Goal: Transaction & Acquisition: Purchase product/service

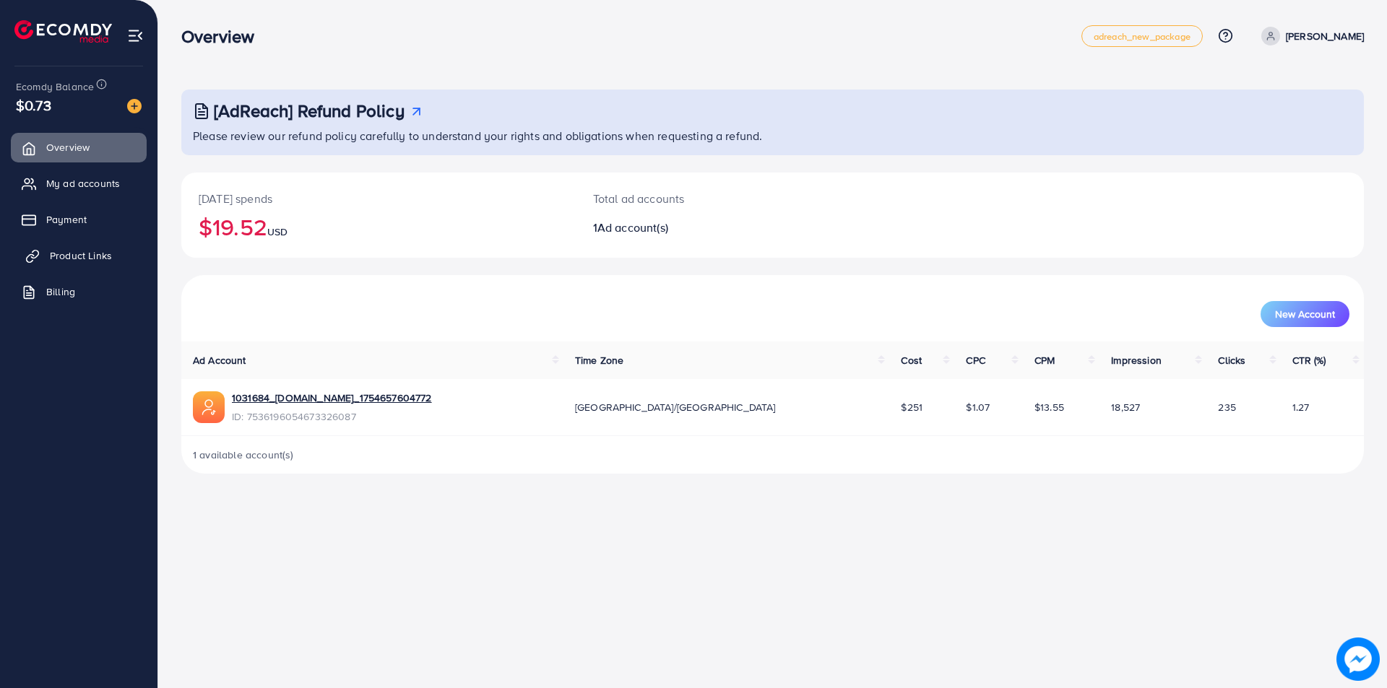
click at [101, 251] on span "Product Links" at bounding box center [81, 255] width 62 height 14
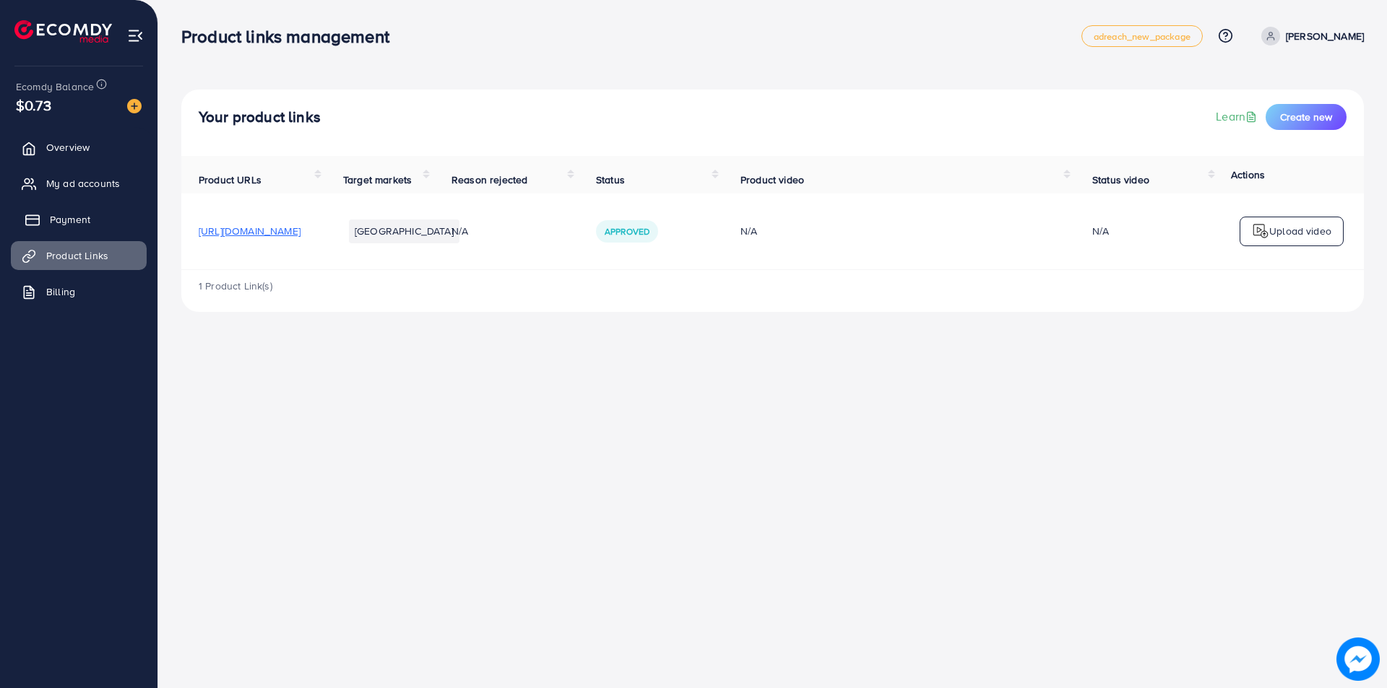
click at [82, 221] on span "Payment" at bounding box center [70, 219] width 40 height 14
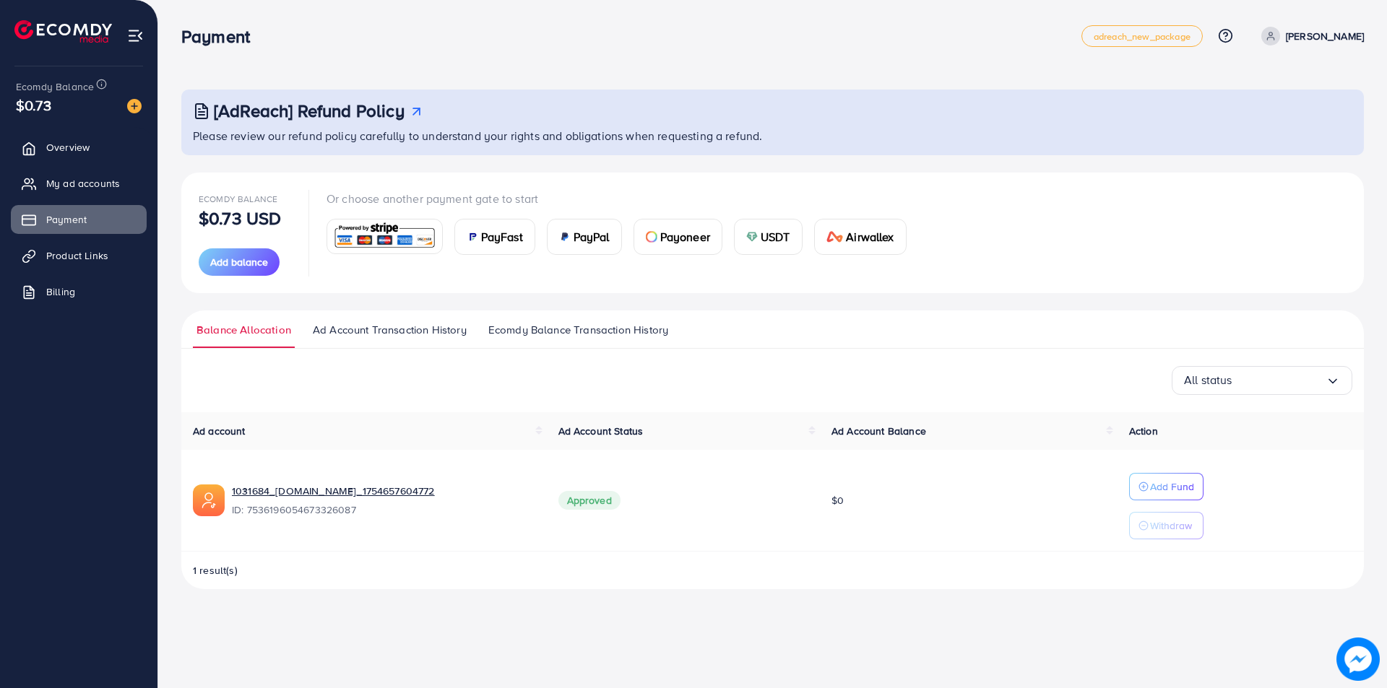
click at [773, 233] on span "USDT" at bounding box center [775, 236] width 30 height 17
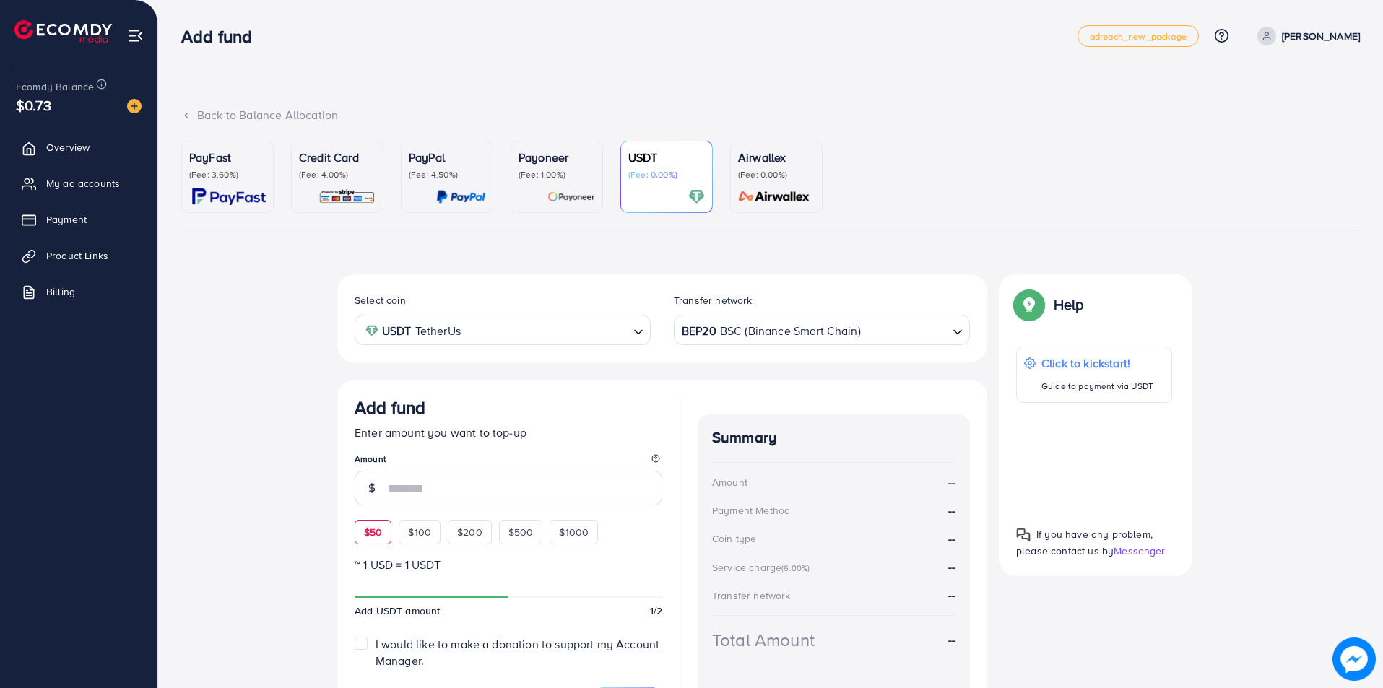
click at [363, 528] on div "Add fund Enter amount you want to top-up Amount $50 $100 $200 $500 $1000" at bounding box center [509, 470] width 308 height 147
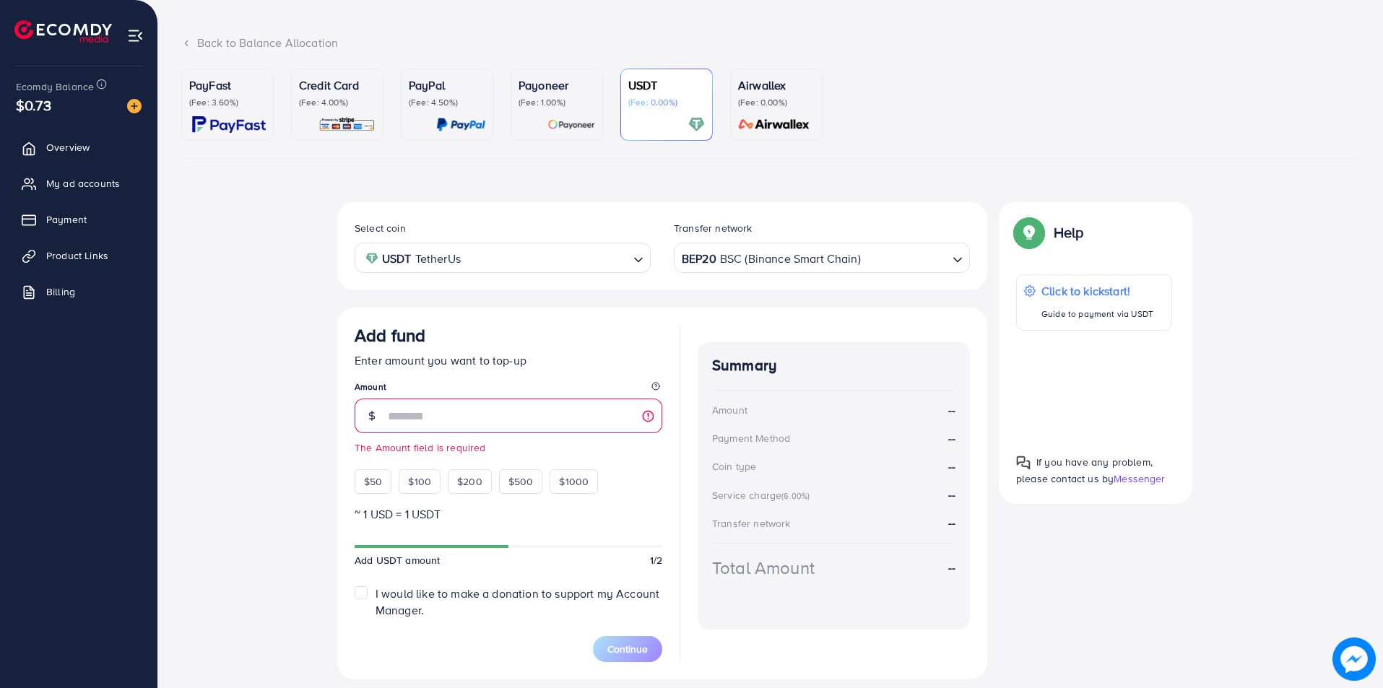
scroll to position [116, 0]
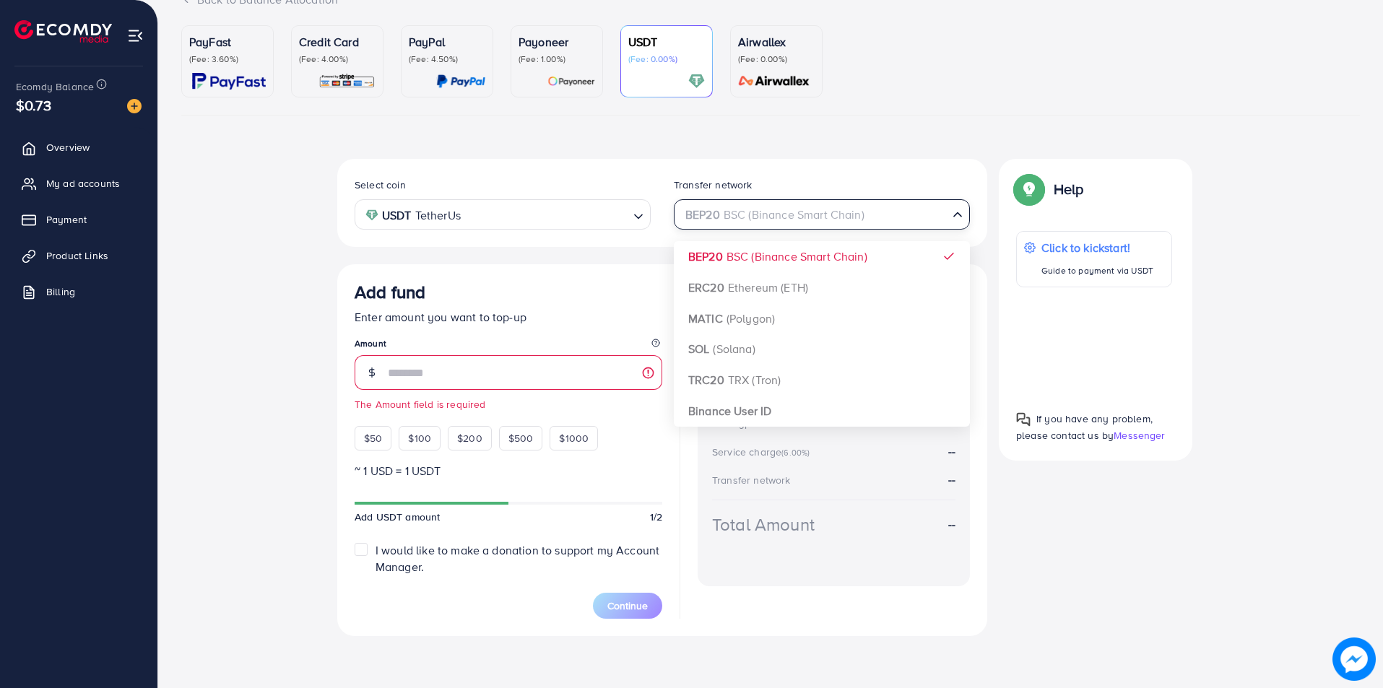
click at [750, 215] on div "BEP20 BSC (Binance Smart Chain)" at bounding box center [813, 213] width 269 height 25
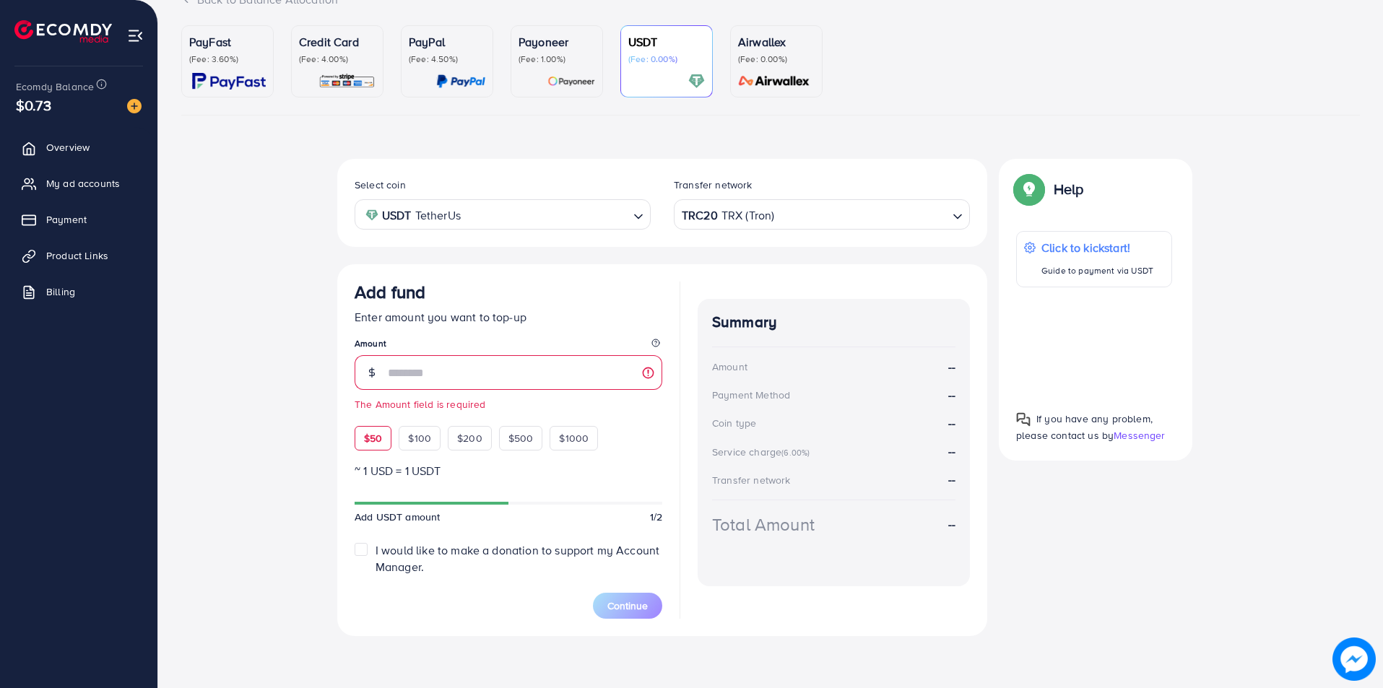
click at [371, 442] on span "$50" at bounding box center [373, 438] width 18 height 14
type input "**"
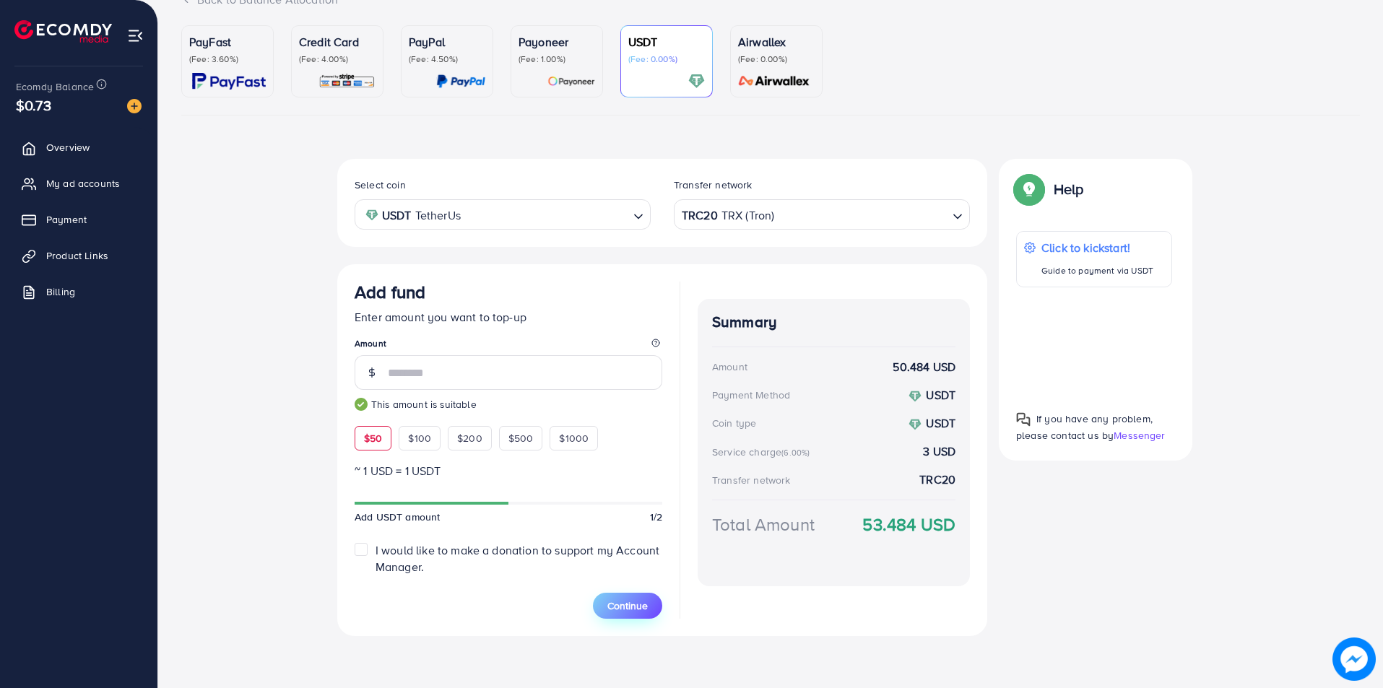
click at [623, 602] on span "Continue" at bounding box center [627, 606] width 40 height 14
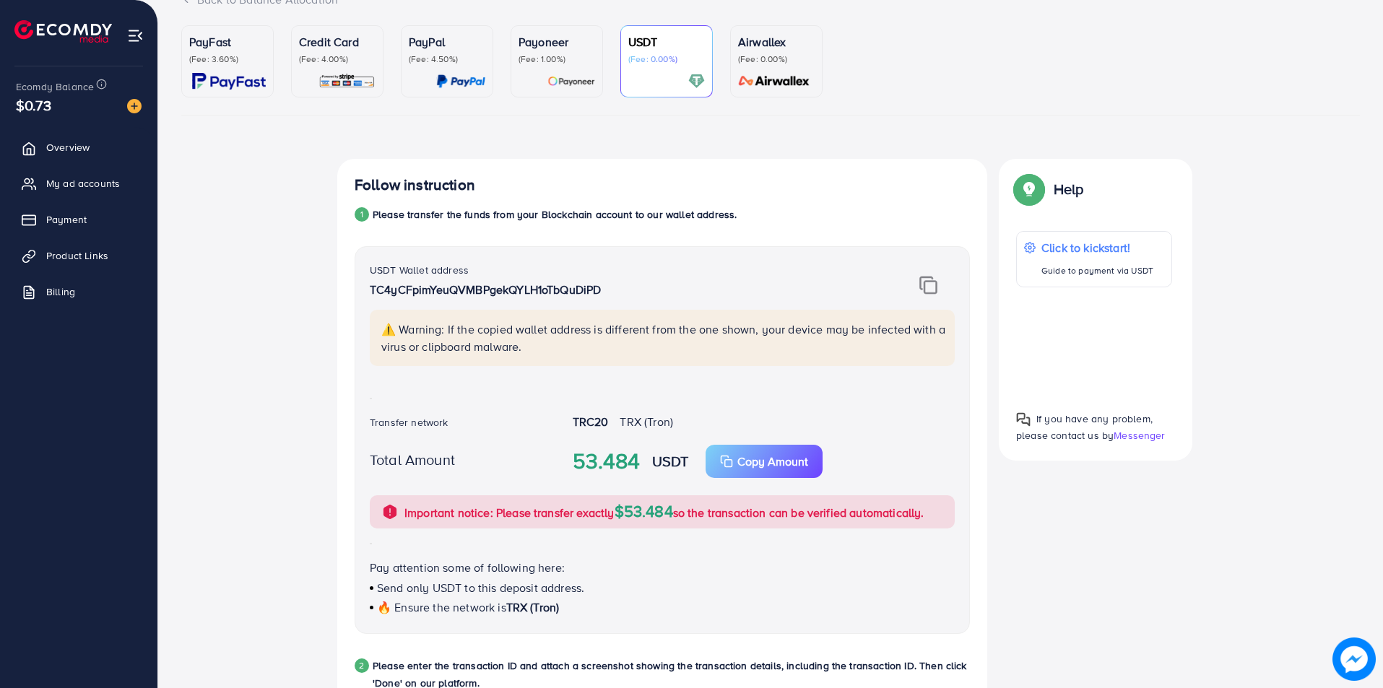
drag, startPoint x: 516, startPoint y: 293, endPoint x: 690, endPoint y: 288, distance: 174.1
click at [516, 293] on p "TC4yCFpimYeuQVMBPgekQYLH1oTbQuDiPD" at bounding box center [612, 289] width 484 height 17
click at [939, 287] on div at bounding box center [915, 285] width 101 height 19
click at [927, 285] on img at bounding box center [928, 285] width 18 height 19
click at [474, 419] on div "Transfer network" at bounding box center [459, 423] width 203 height 19
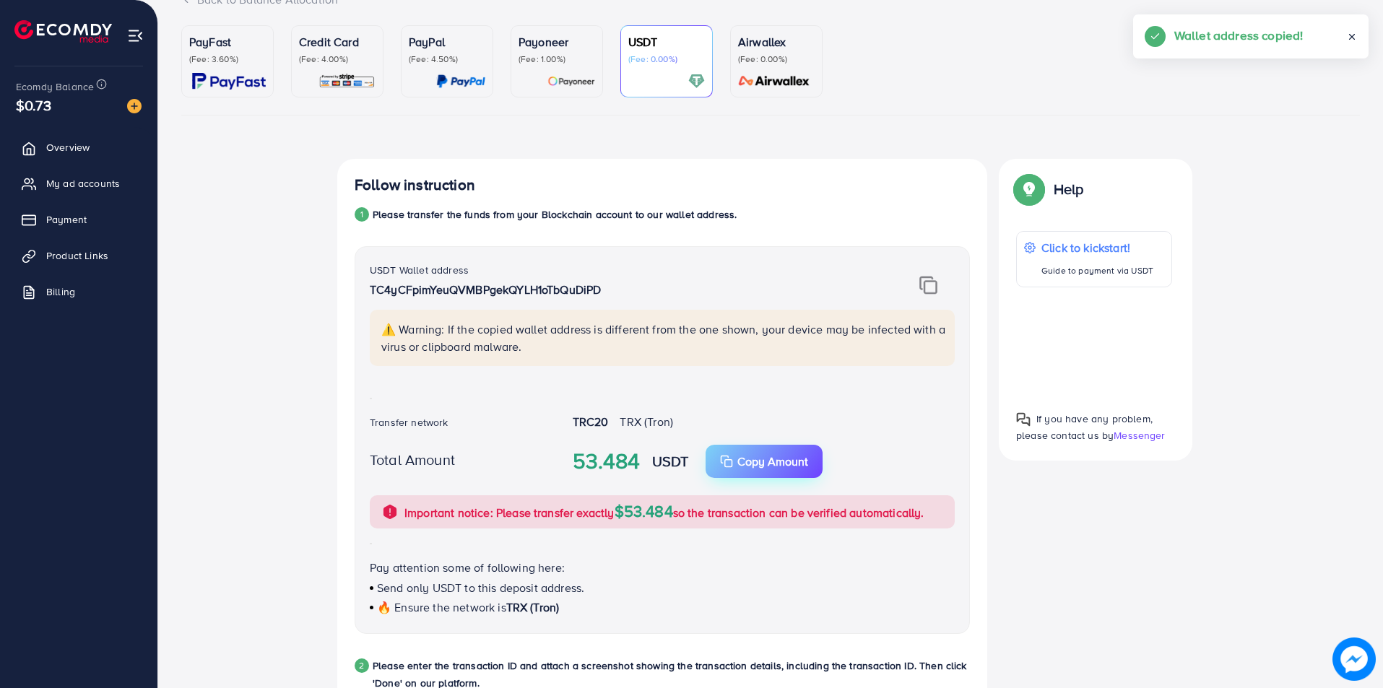
click at [774, 457] on p "Copy Amount" at bounding box center [772, 461] width 71 height 17
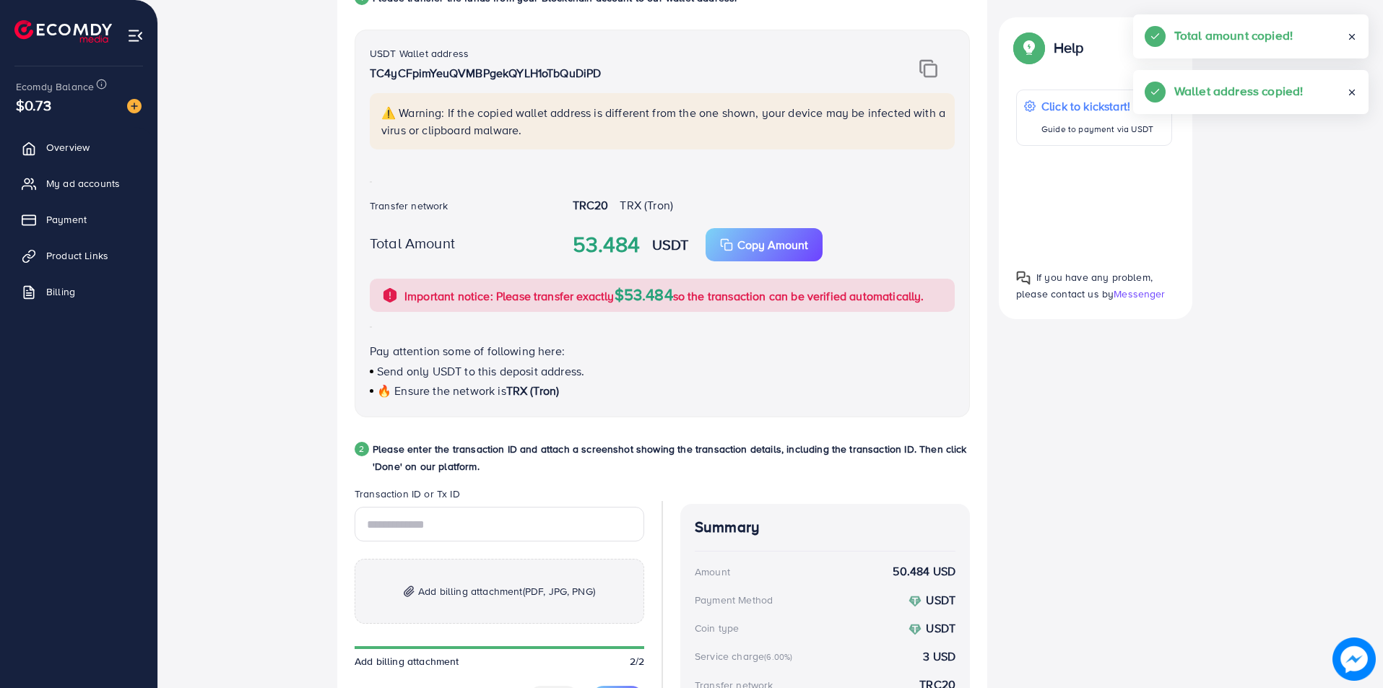
drag, startPoint x: 298, startPoint y: 493, endPoint x: 311, endPoint y: 482, distance: 16.9
click at [300, 492] on div "Follow instruction 1 Please transfer the funds from your Blockchain account to …" at bounding box center [770, 381] width 1179 height 878
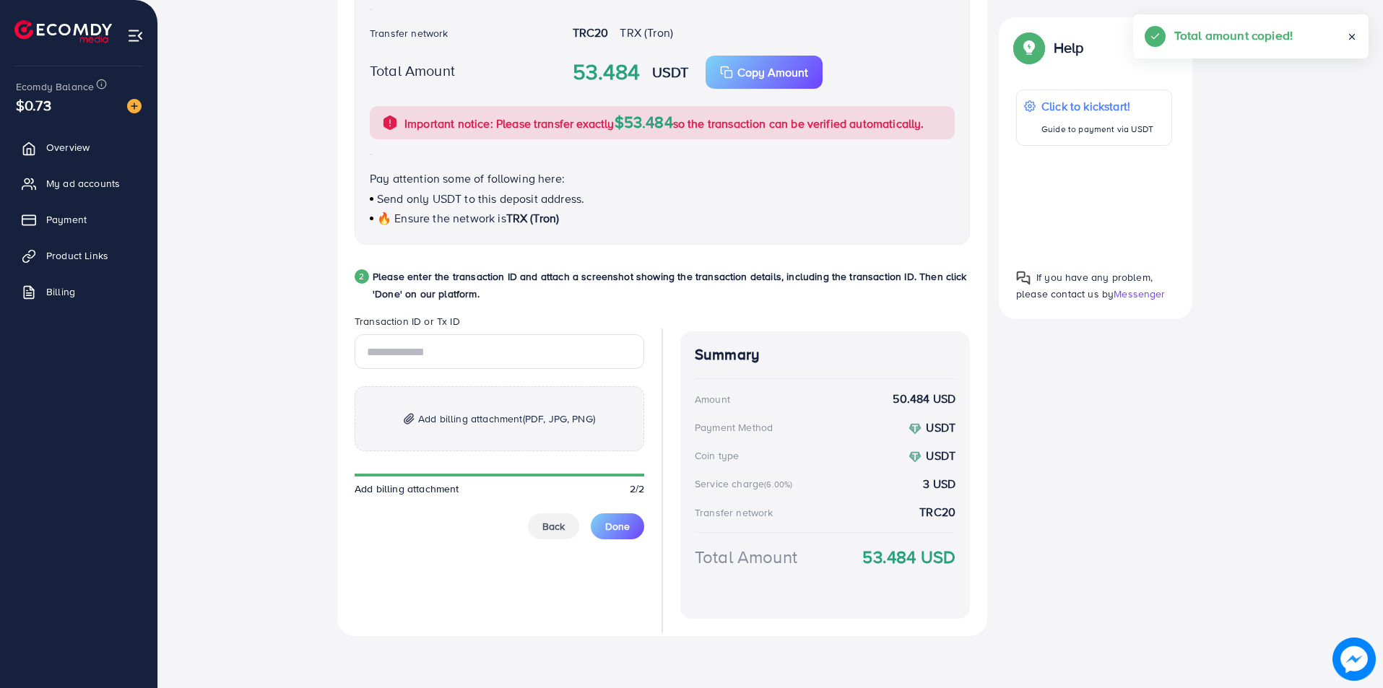
click at [226, 165] on div "Follow instruction 1 Please transfer the funds from your Blockchain account to …" at bounding box center [770, 209] width 1179 height 878
click at [565, 400] on p "Add billing attachment (PDF, JPG, PNG)" at bounding box center [500, 418] width 290 height 65
click at [419, 352] on input "text" at bounding box center [500, 351] width 290 height 35
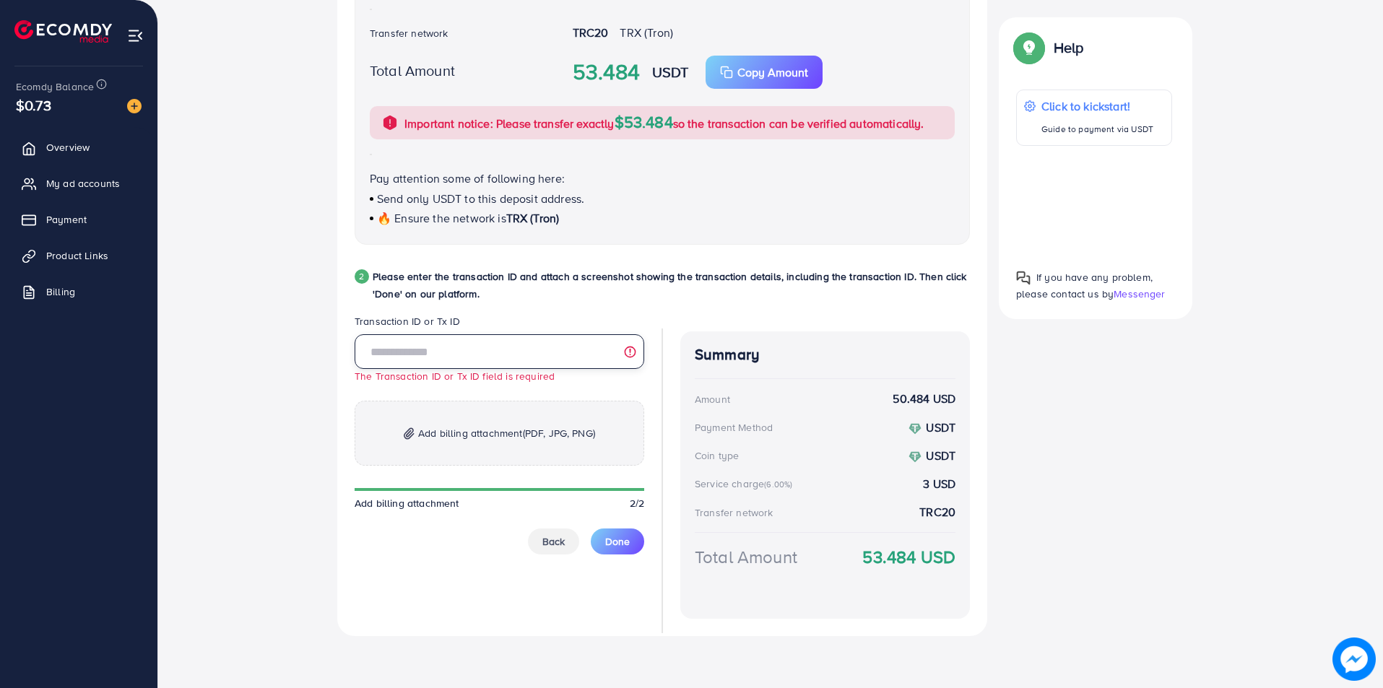
click at [485, 355] on input "text" at bounding box center [500, 351] width 290 height 35
paste input "**********"
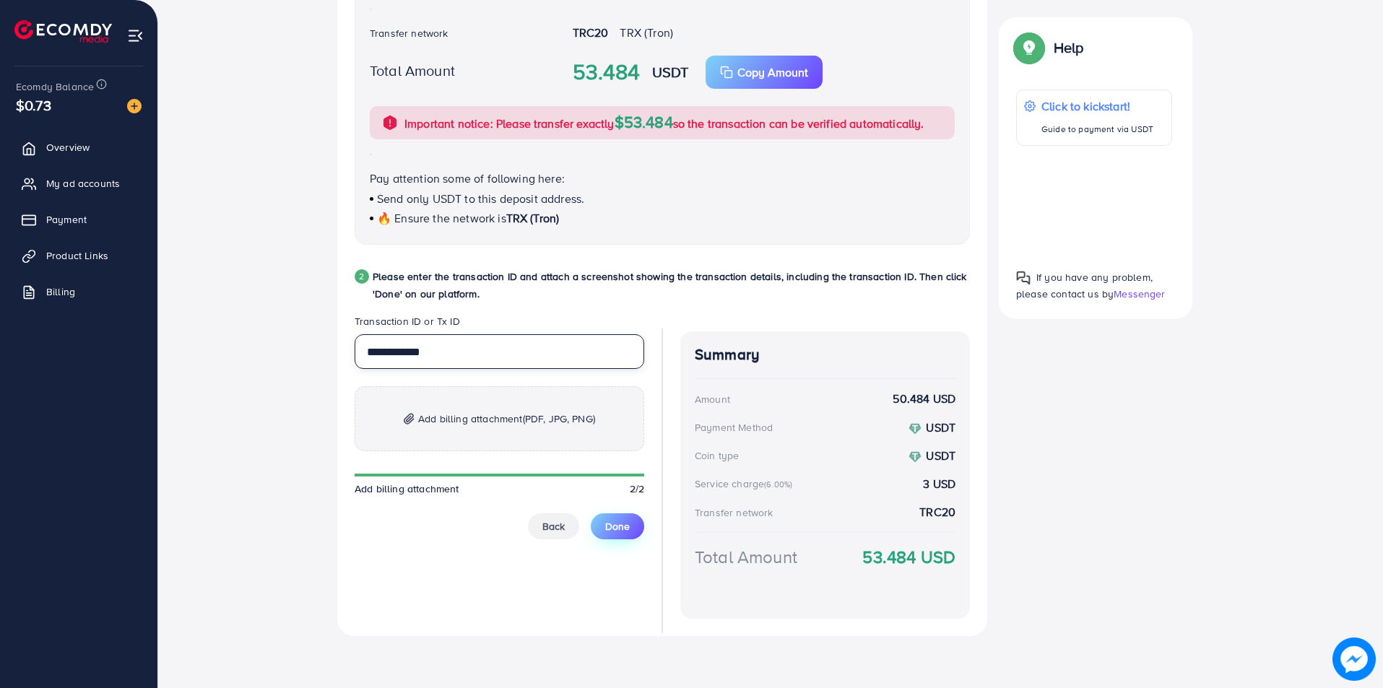
type input "**********"
click at [618, 524] on span "Done" at bounding box center [617, 526] width 25 height 14
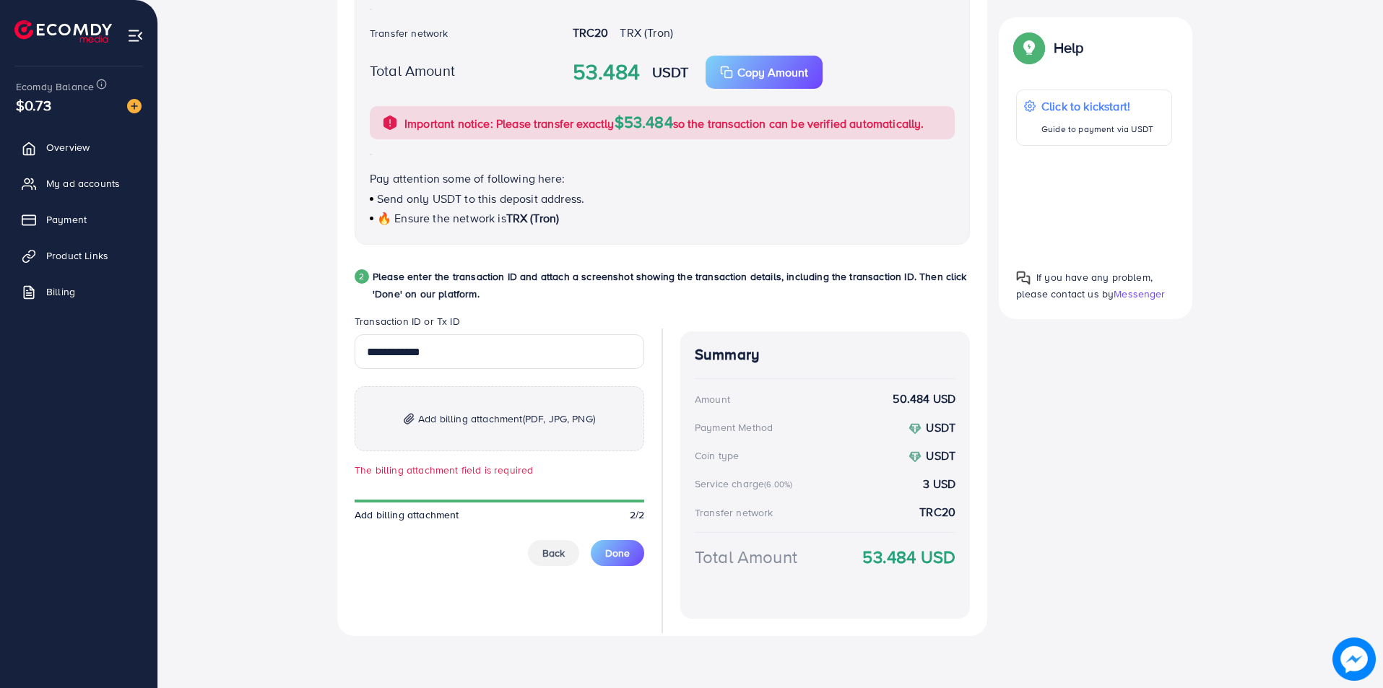
click at [500, 418] on span "Add billing attachment (PDF, JPG, PNG)" at bounding box center [506, 418] width 177 height 17
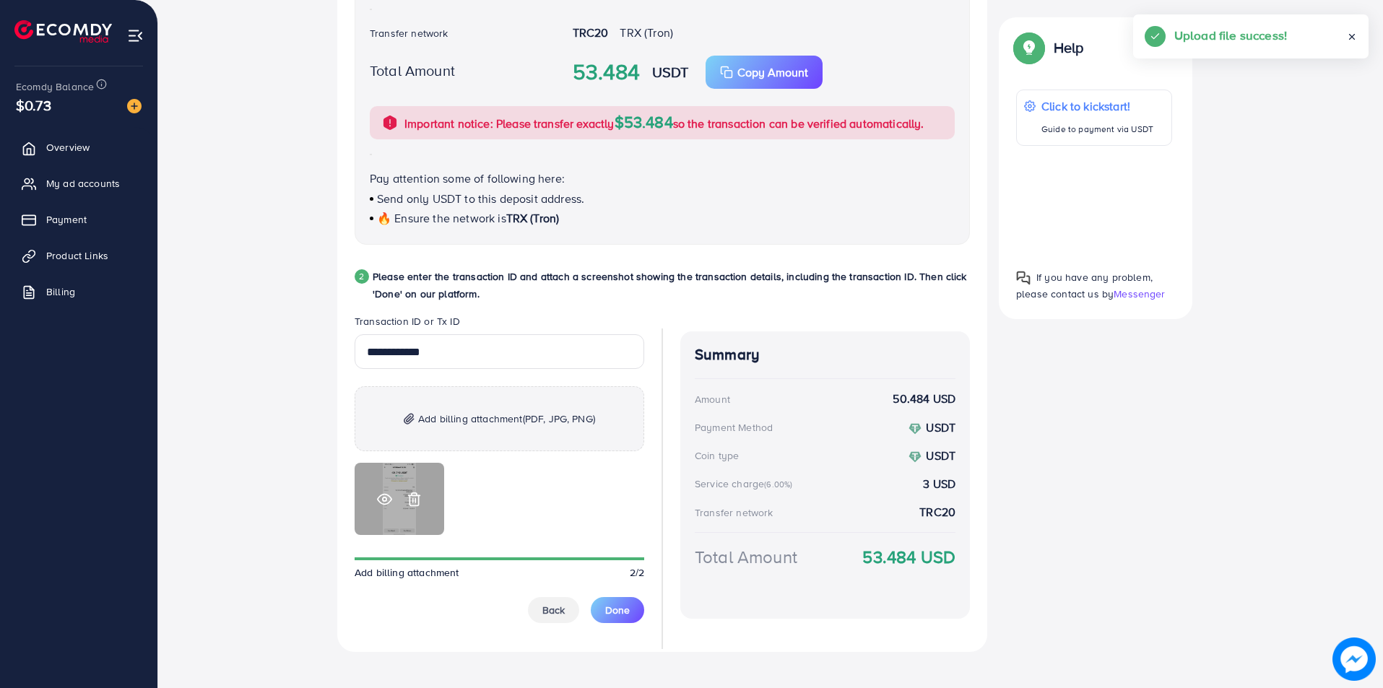
click at [410, 501] on icon at bounding box center [413, 499] width 9 height 13
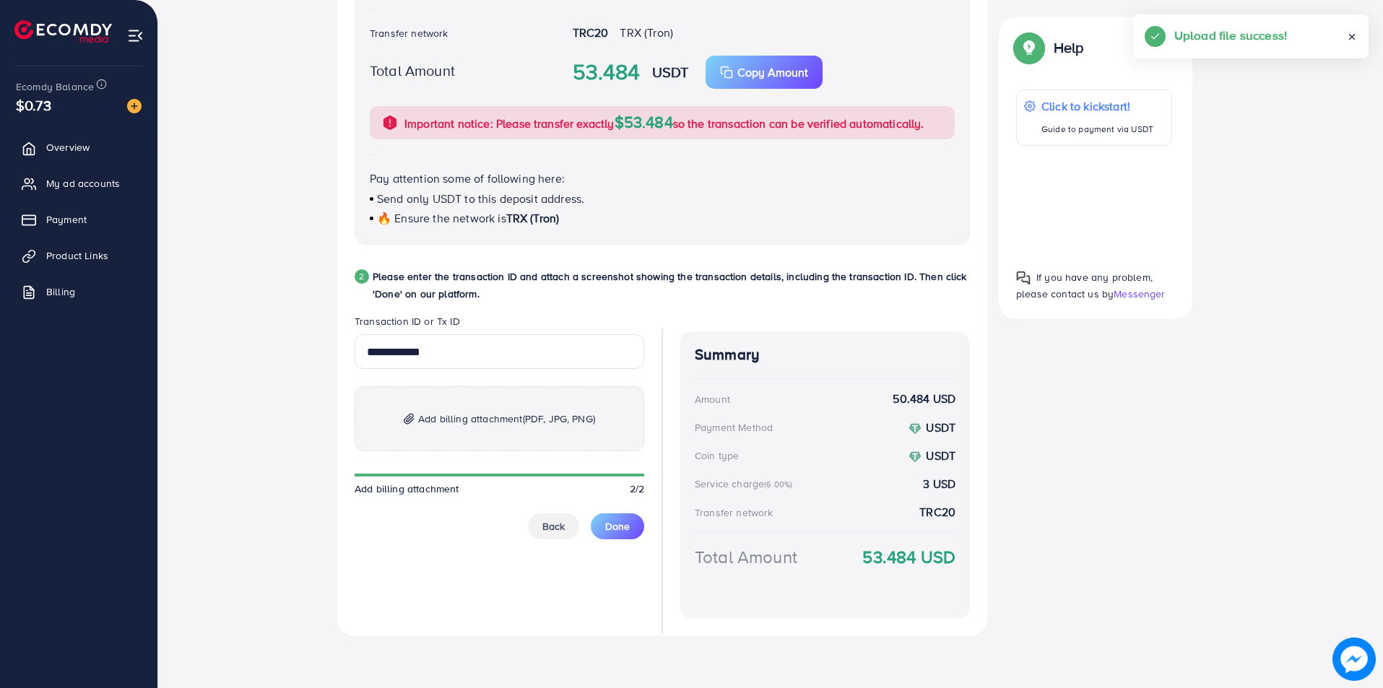
click at [474, 425] on span "Add billing attachment (PDF, JPG, PNG)" at bounding box center [506, 418] width 177 height 17
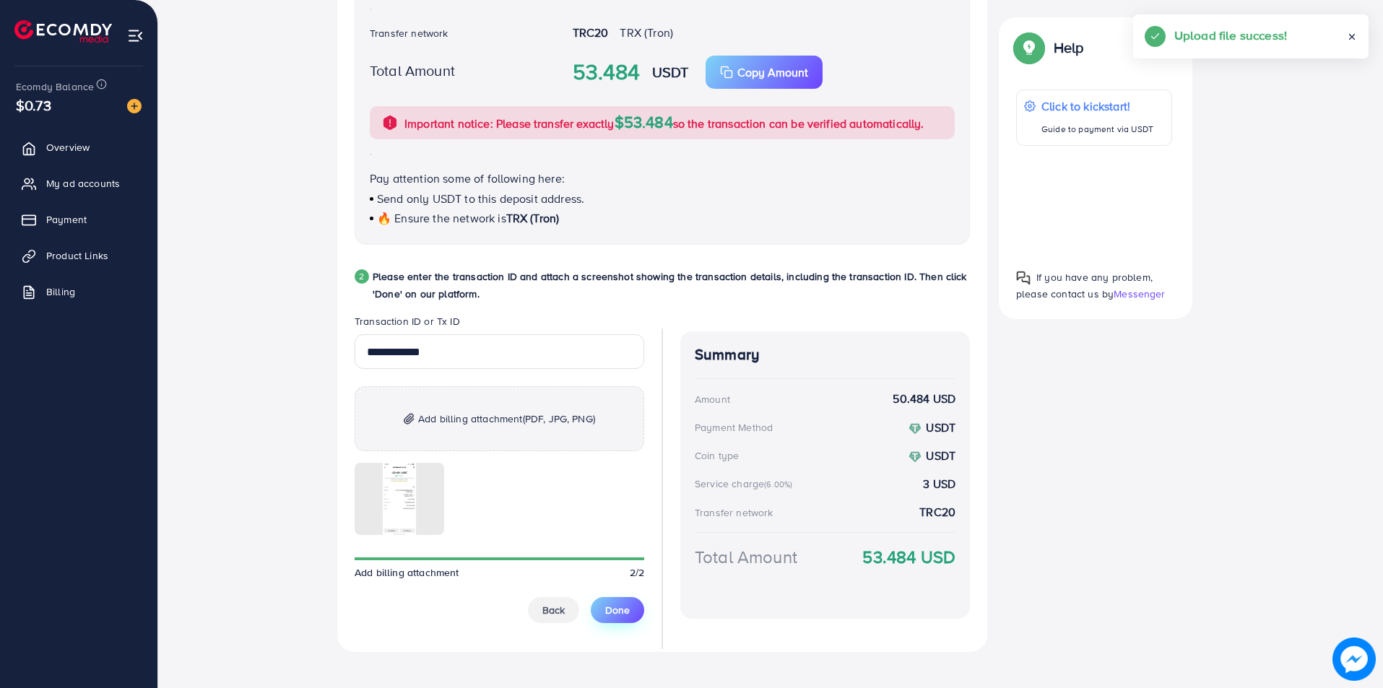
click at [616, 609] on span "Done" at bounding box center [617, 610] width 25 height 14
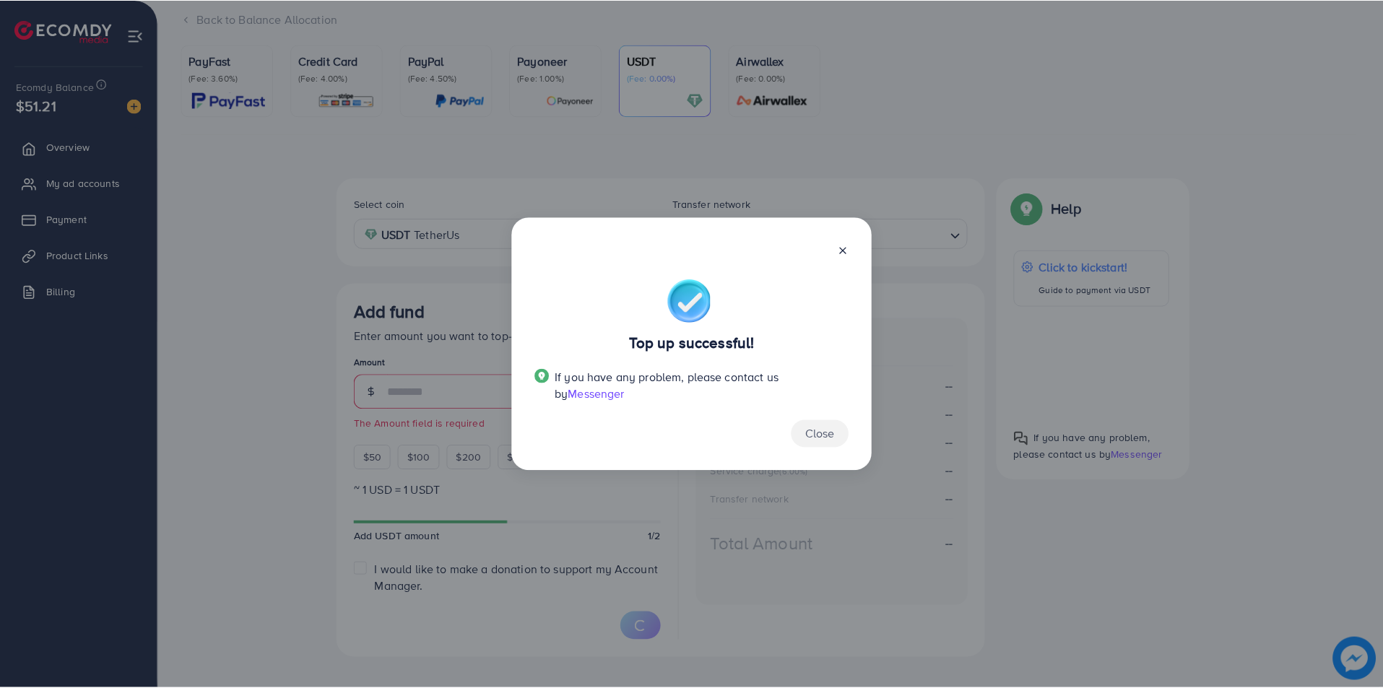
scroll to position [94, 0]
click at [844, 438] on button "Close" at bounding box center [822, 433] width 58 height 27
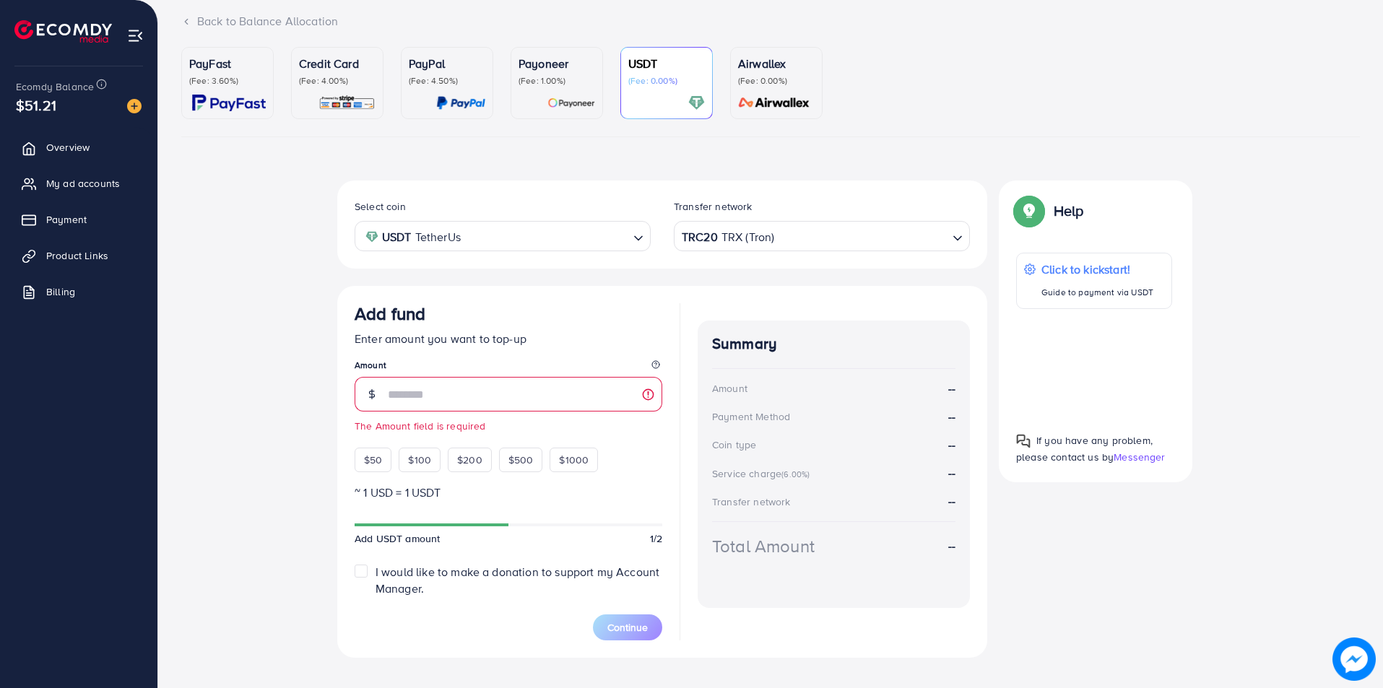
click at [831, 431] on div "Summary Amount -- Payment Method -- Coin type -- Service charge (6.00%) -- Tran…" at bounding box center [834, 464] width 272 height 287
click at [101, 185] on span "My ad accounts" at bounding box center [87, 183] width 74 height 14
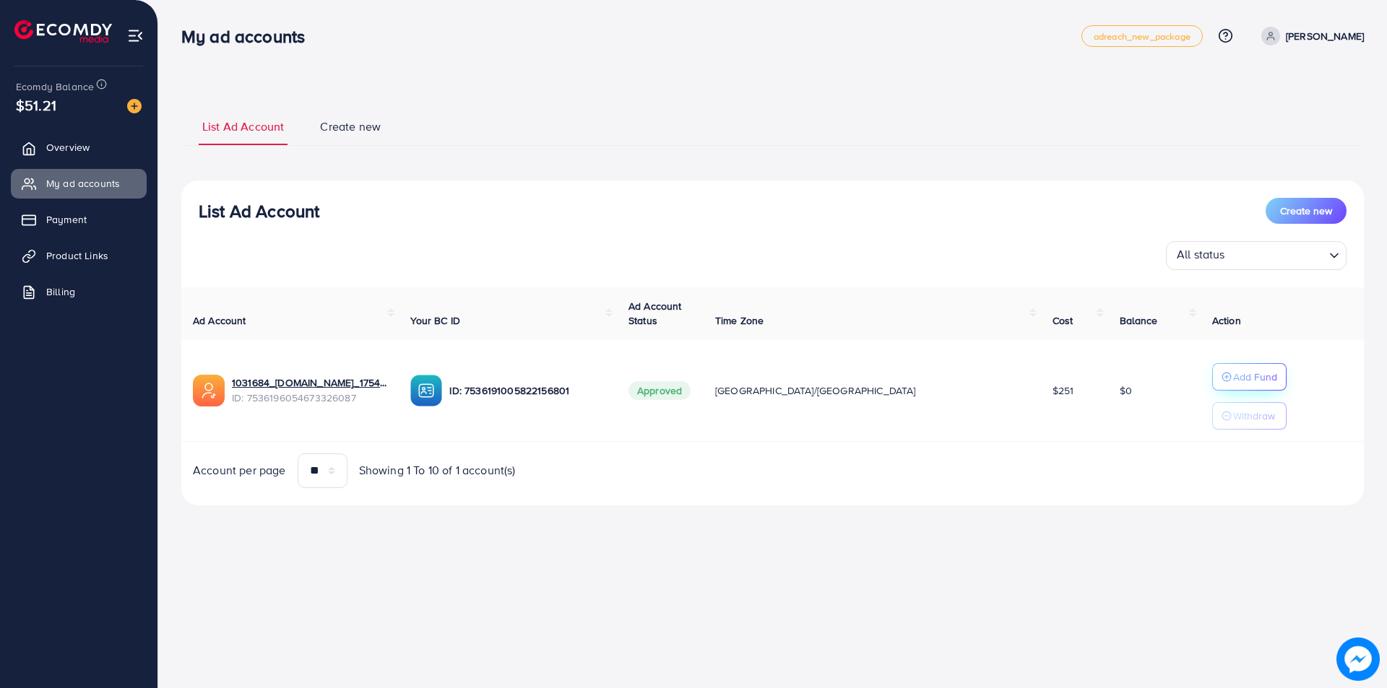
click at [1233, 373] on p "Add Fund" at bounding box center [1255, 376] width 44 height 17
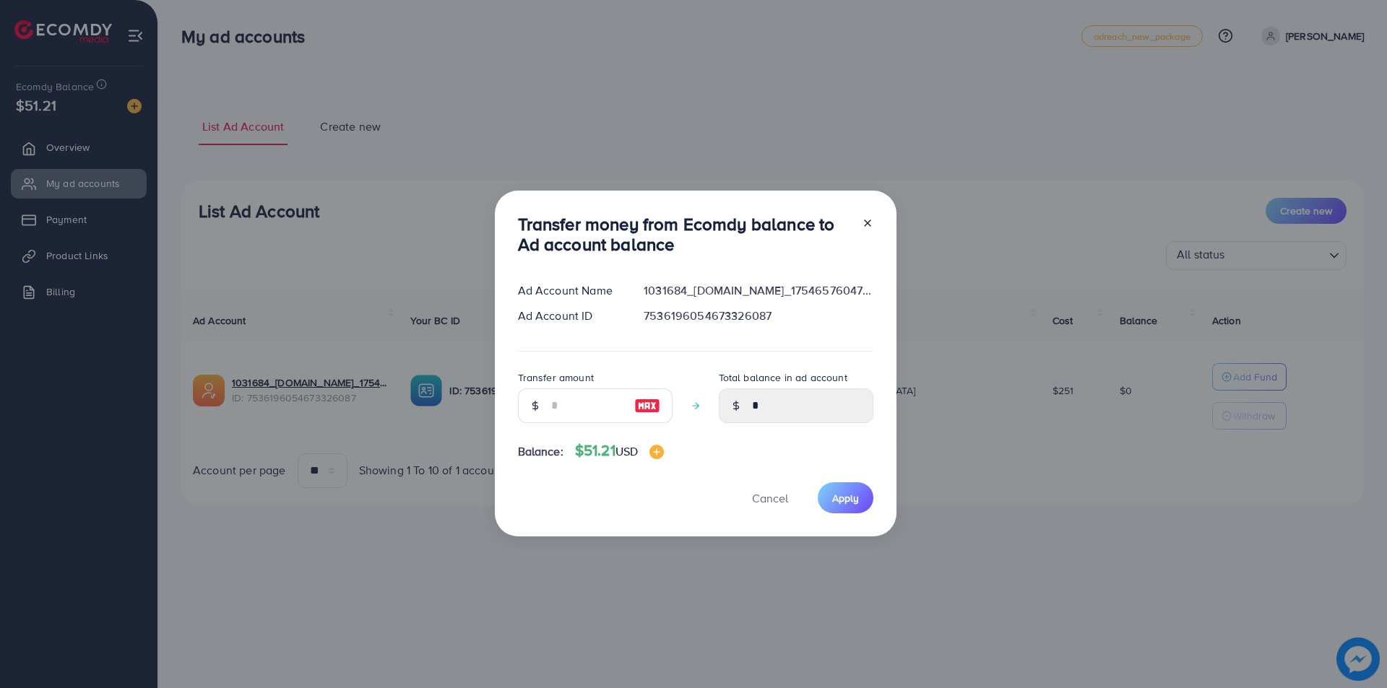
click at [641, 407] on img at bounding box center [647, 405] width 26 height 17
type input "**"
type input "*****"
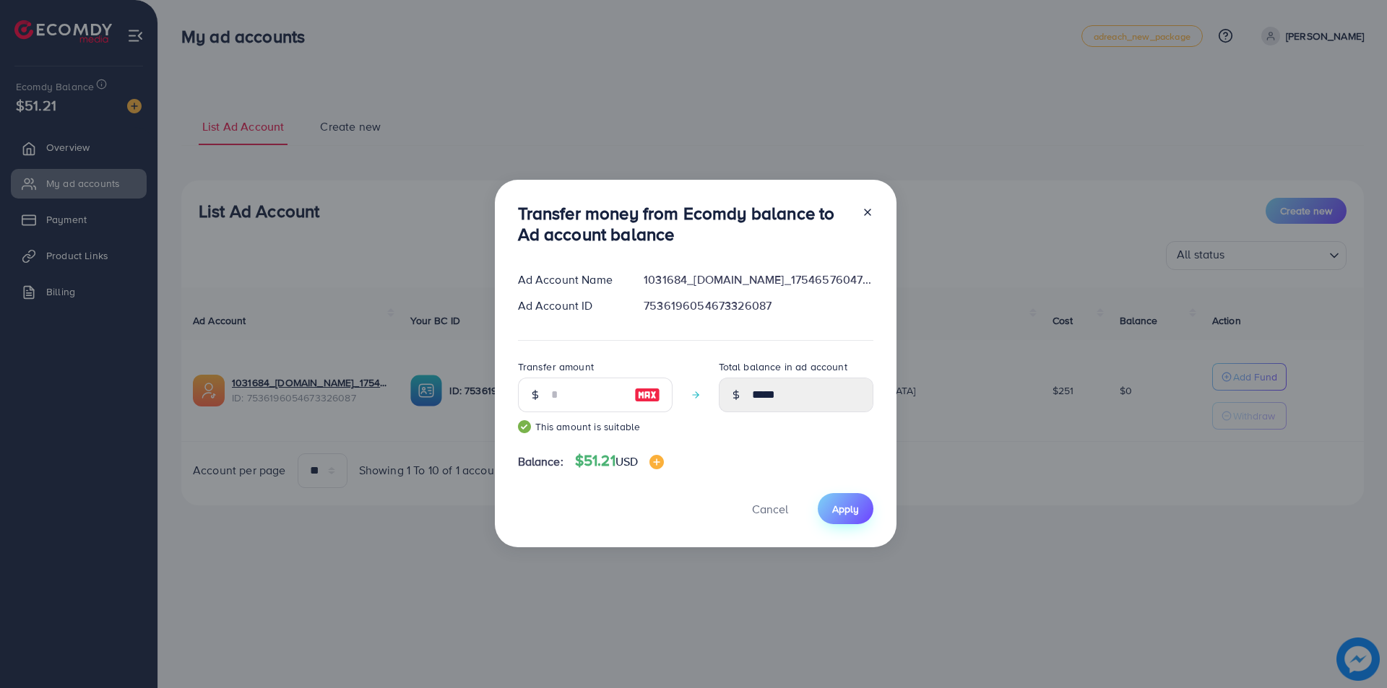
click at [854, 508] on span "Apply" at bounding box center [845, 509] width 27 height 14
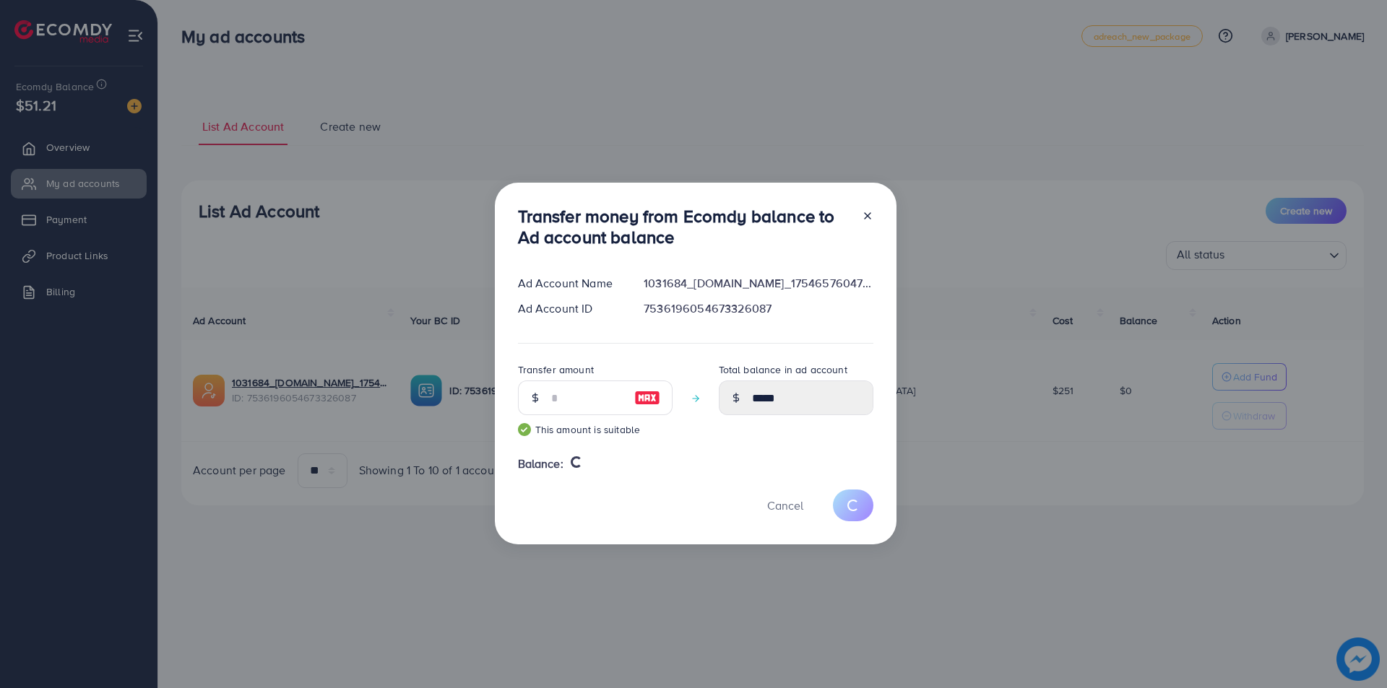
type input "*"
